Goal: Task Accomplishment & Management: Use online tool/utility

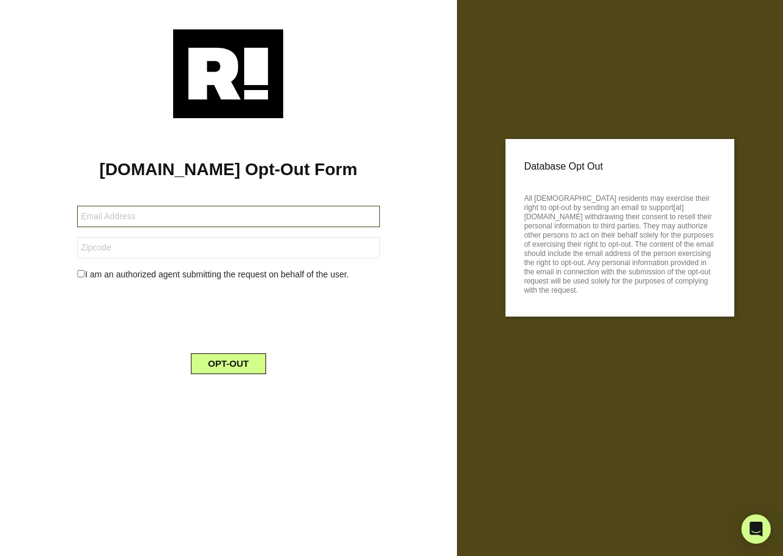
type input "[EMAIL_ADDRESS][DOMAIN_NAME]"
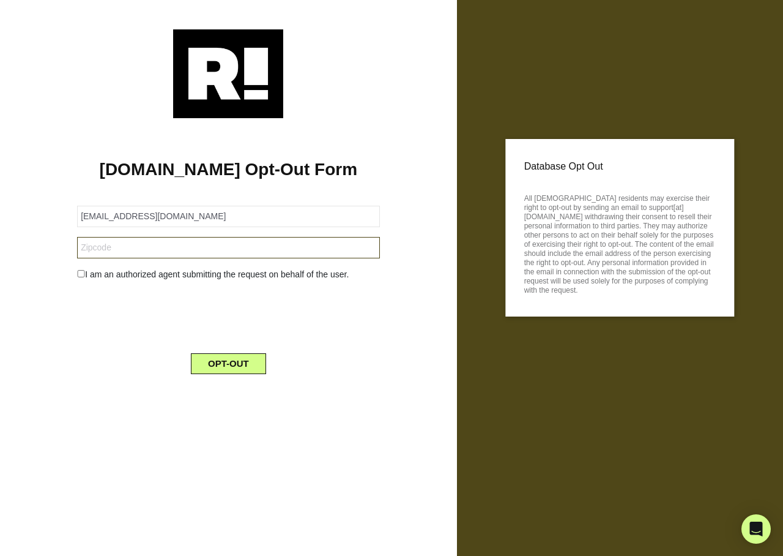
type input "62401"
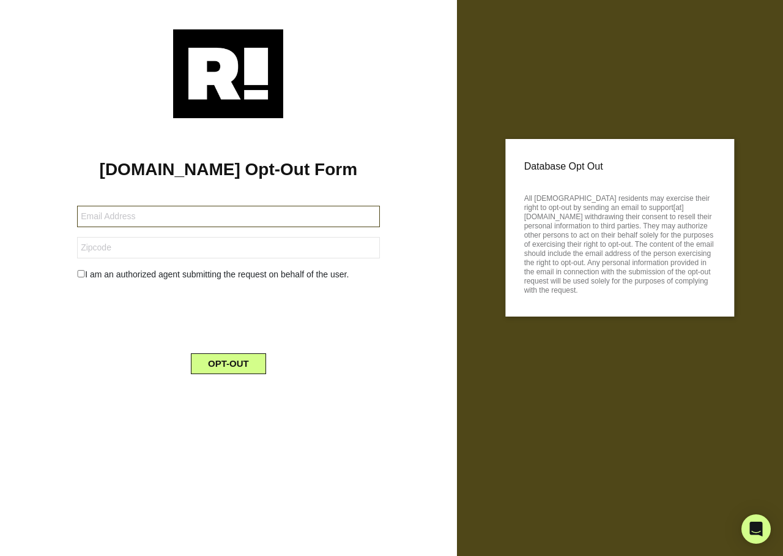
type input "dianacproductions@gmail.com"
type input "34221"
type input "[EMAIL_ADDRESS][DOMAIN_NAME]"
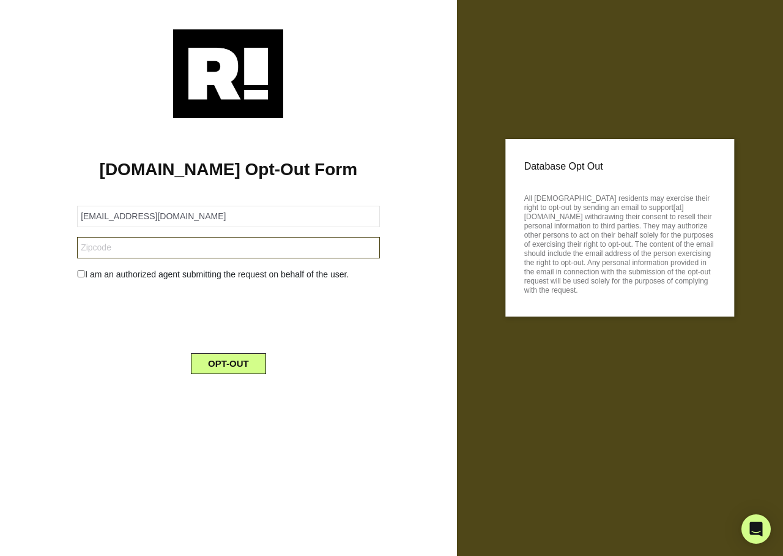
type input "34113"
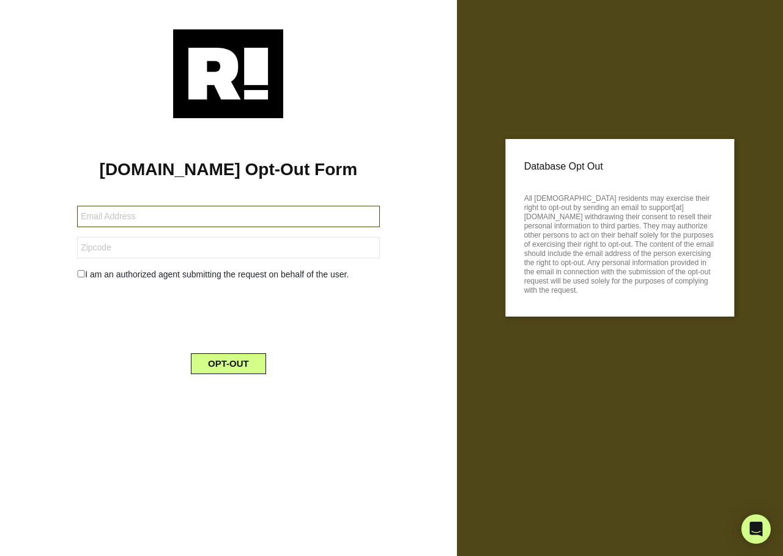
type input "[EMAIL_ADDRESS][DOMAIN_NAME]"
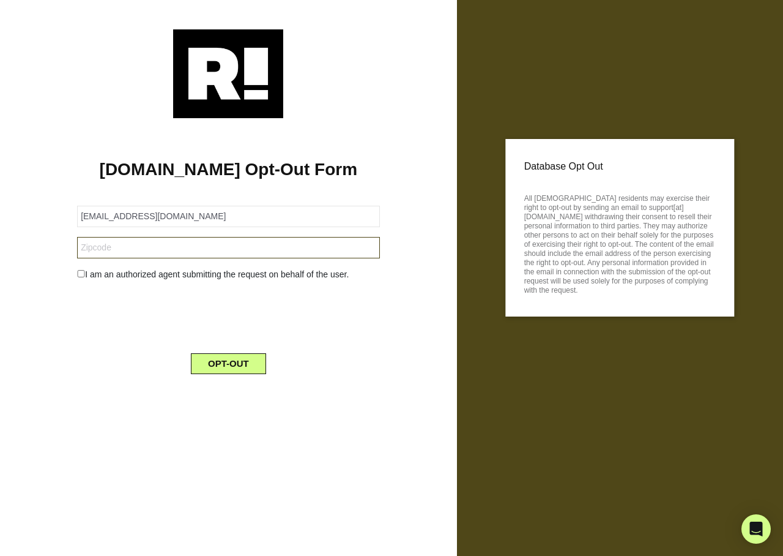
type input "92262"
